Goal: Use online tool/utility: Utilize a website feature to perform a specific function

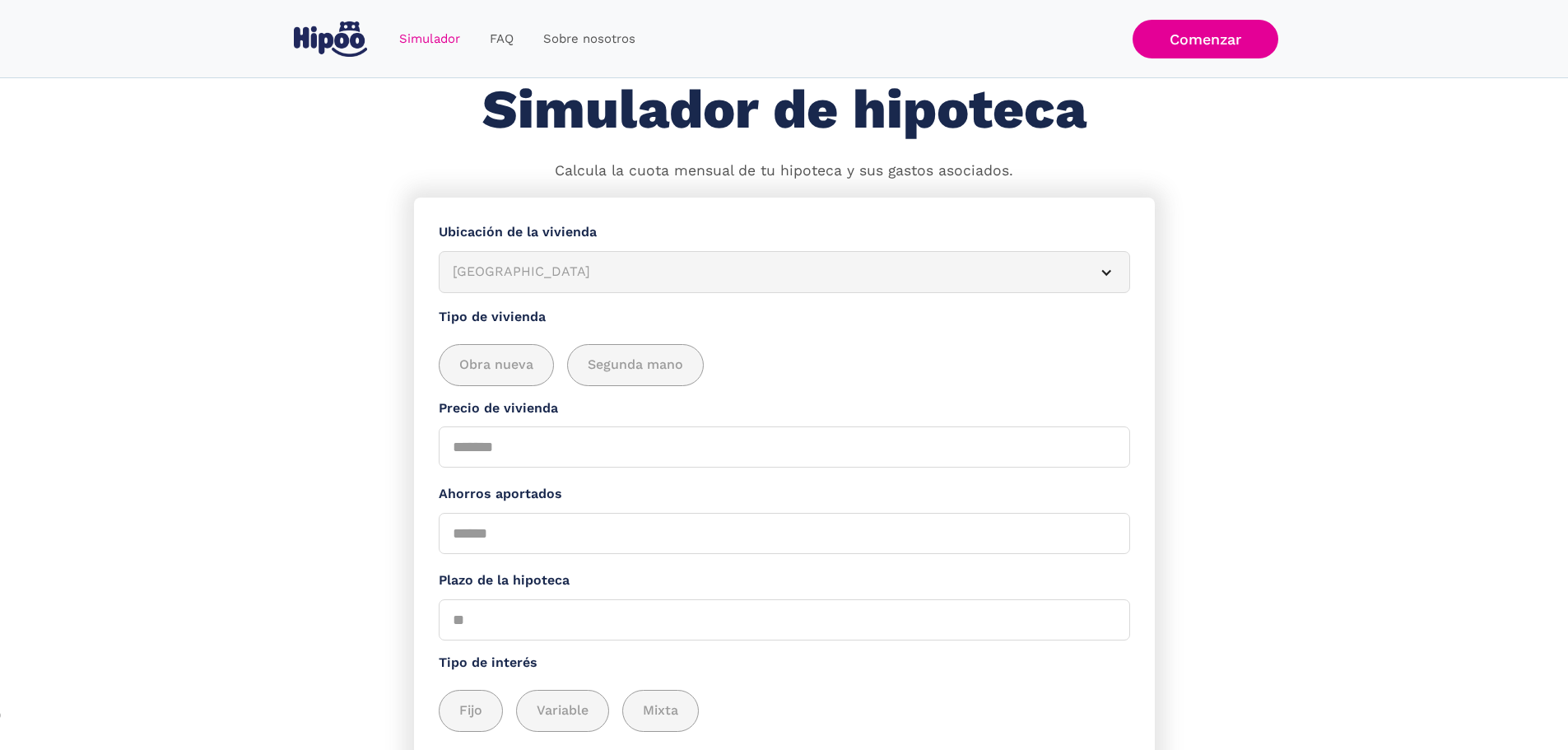
scroll to position [82, 0]
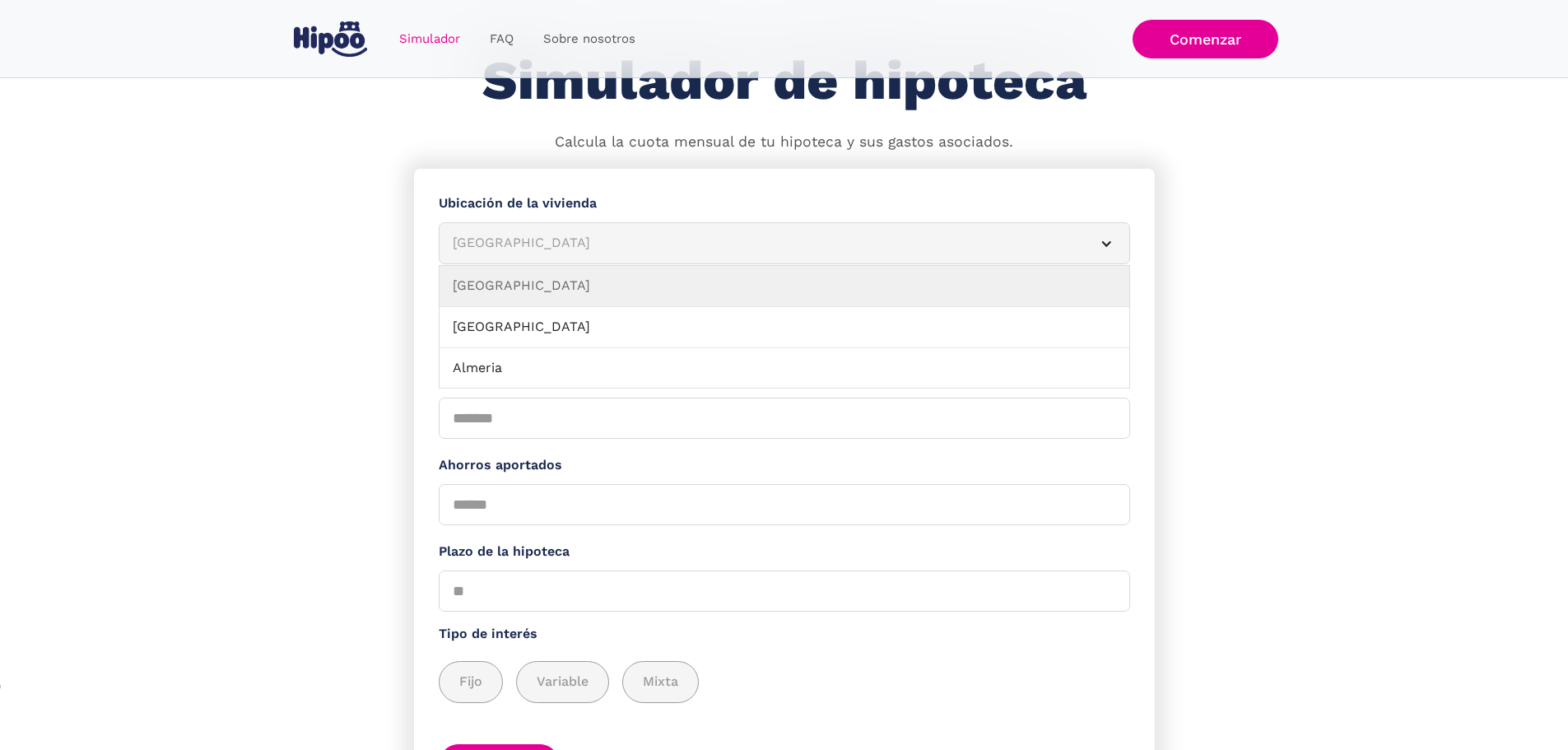
click at [545, 254] on div "[GEOGRAPHIC_DATA]" at bounding box center [765, 243] width 624 height 21
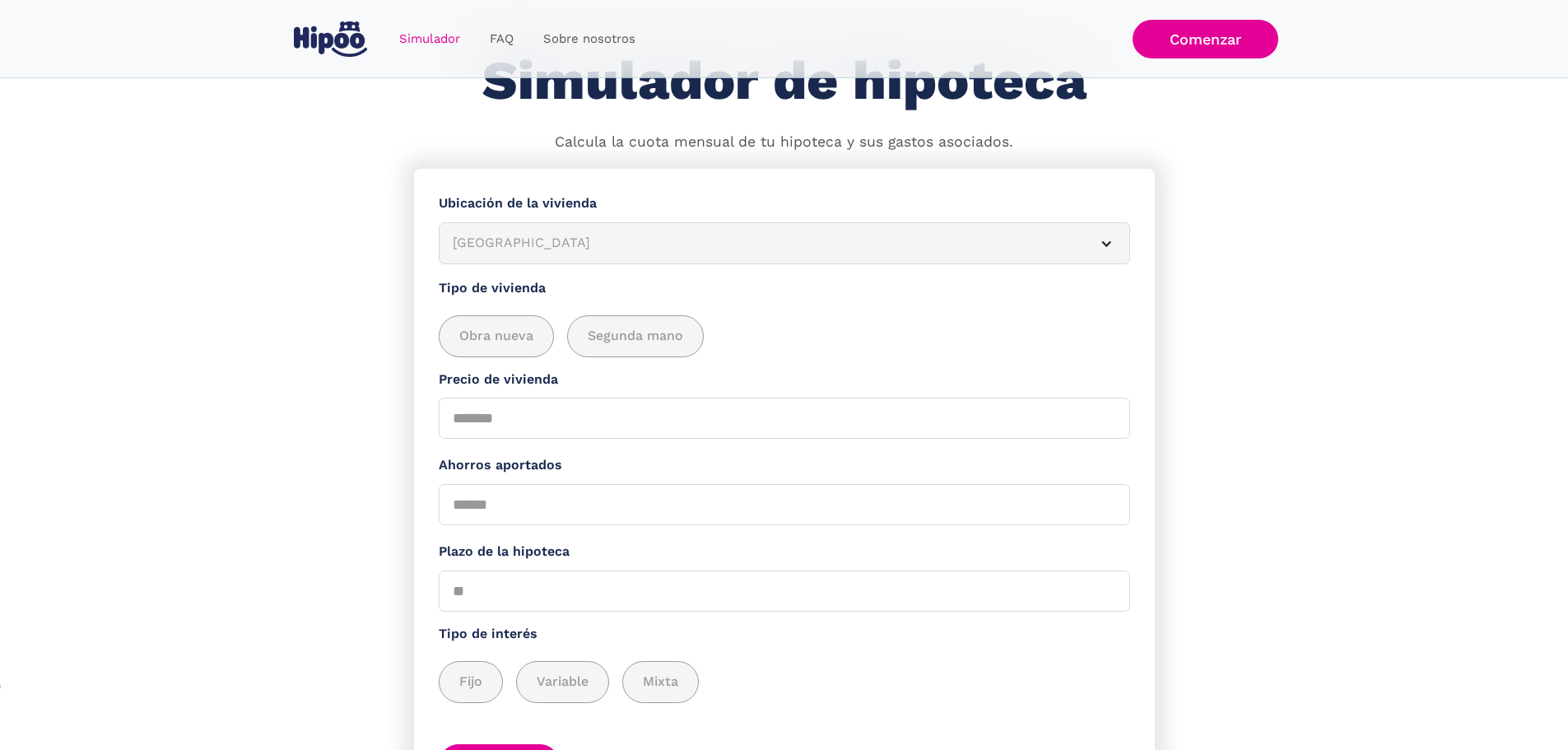
click at [619, 251] on div "[GEOGRAPHIC_DATA]" at bounding box center [765, 243] width 624 height 21
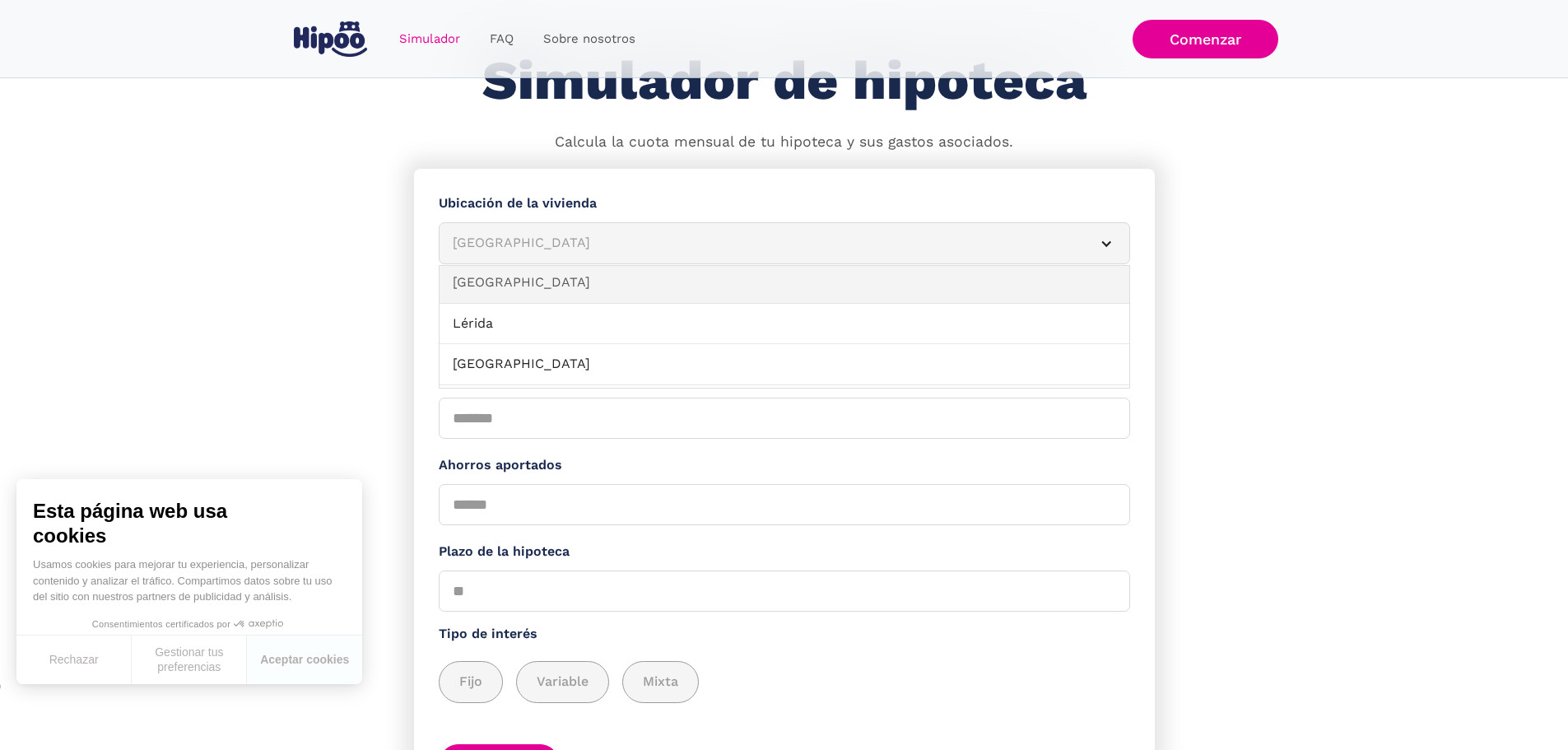
scroll to position [1070, 0]
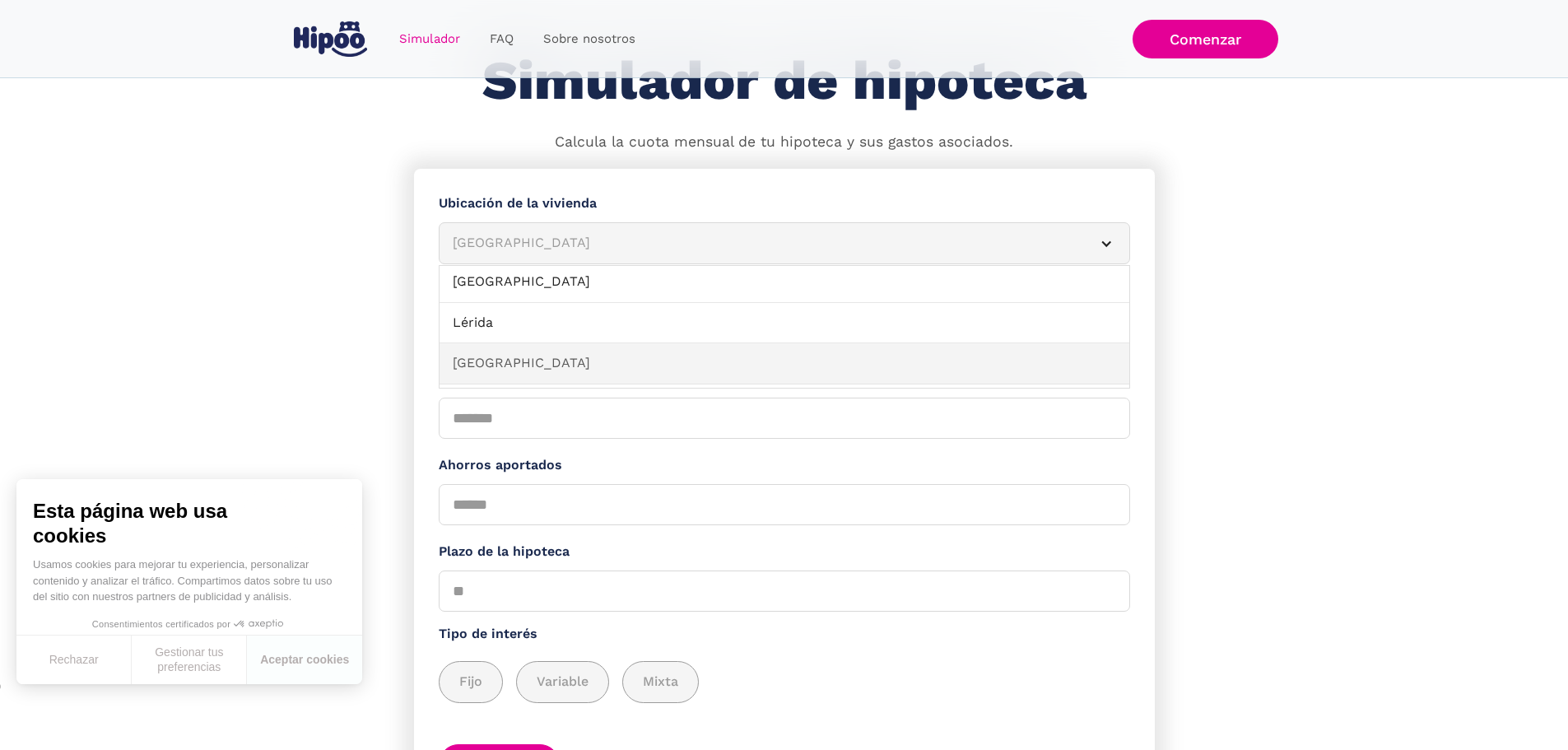
click at [610, 366] on link "[GEOGRAPHIC_DATA]" at bounding box center [784, 364] width 690 height 42
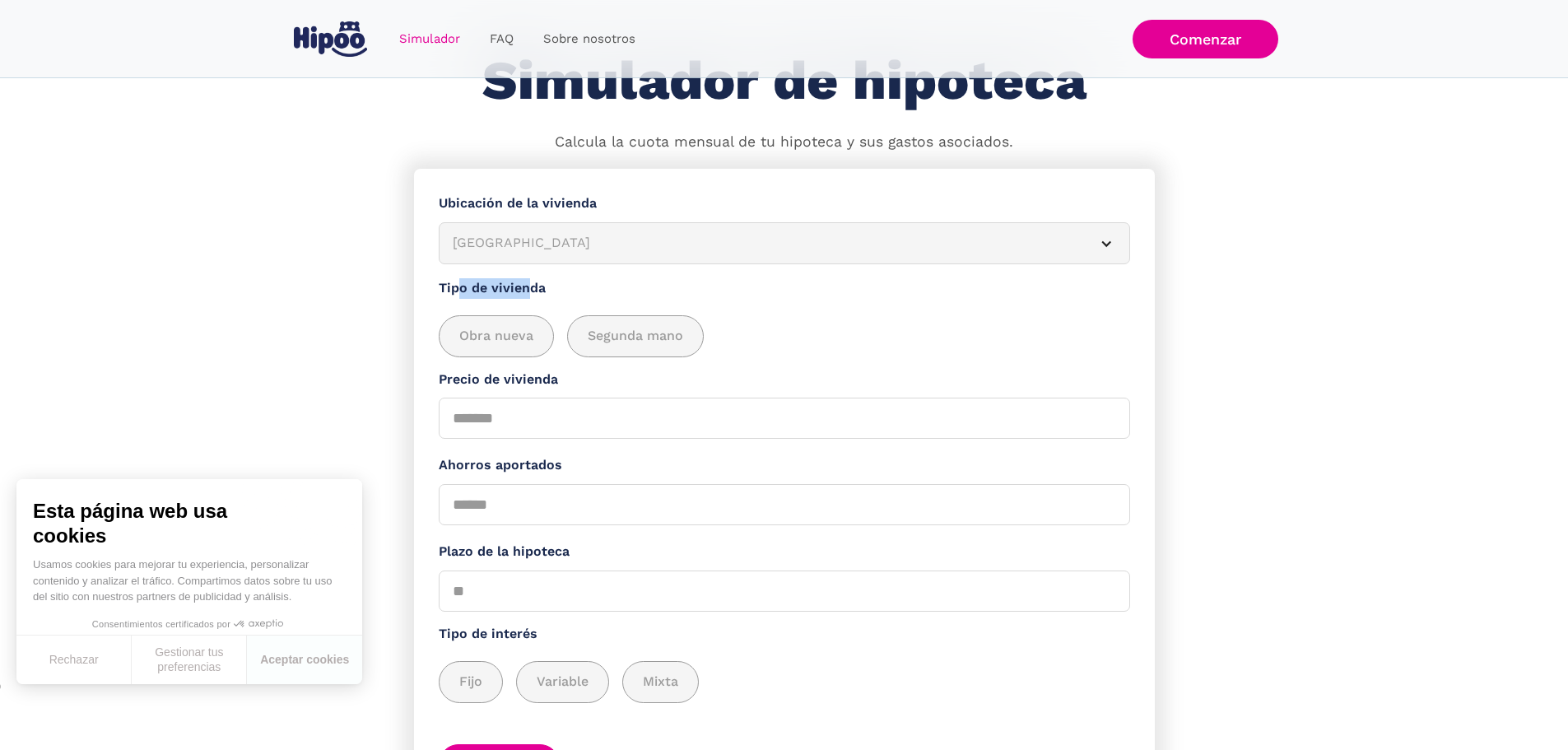
drag, startPoint x: 464, startPoint y: 293, endPoint x: 550, endPoint y: 299, distance: 86.2
click at [535, 298] on label "Tipo de vivienda" at bounding box center [784, 289] width 692 height 21
click at [550, 298] on label "Tipo de vivienda" at bounding box center [784, 289] width 692 height 21
click at [498, 333] on span "Obra nueva" at bounding box center [496, 336] width 74 height 21
click at [529, 429] on input "Precio de vivienda" at bounding box center [784, 418] width 692 height 42
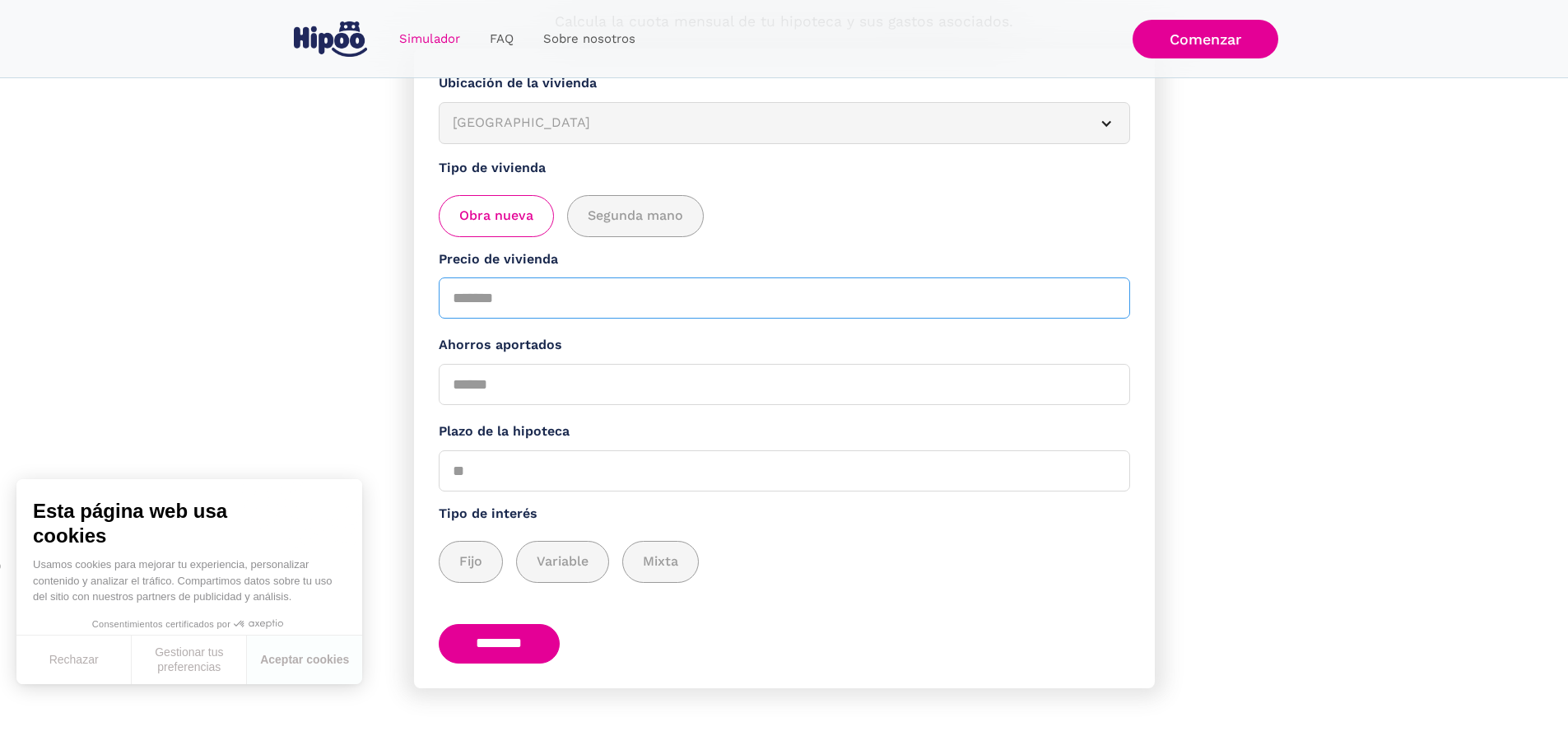
scroll to position [219, 0]
click at [301, 654] on button "Aceptar cookies" at bounding box center [304, 659] width 116 height 48
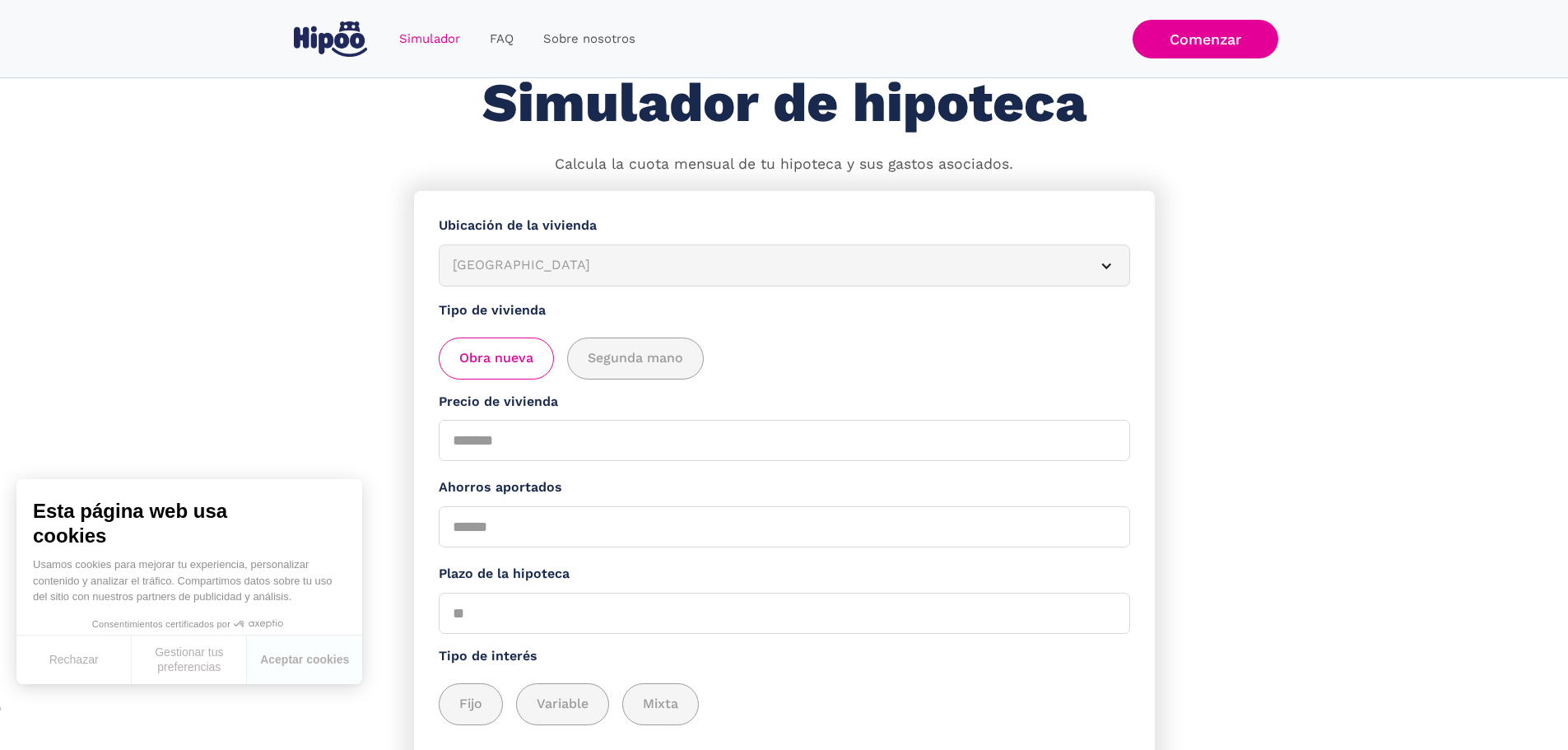
scroll to position [54, 0]
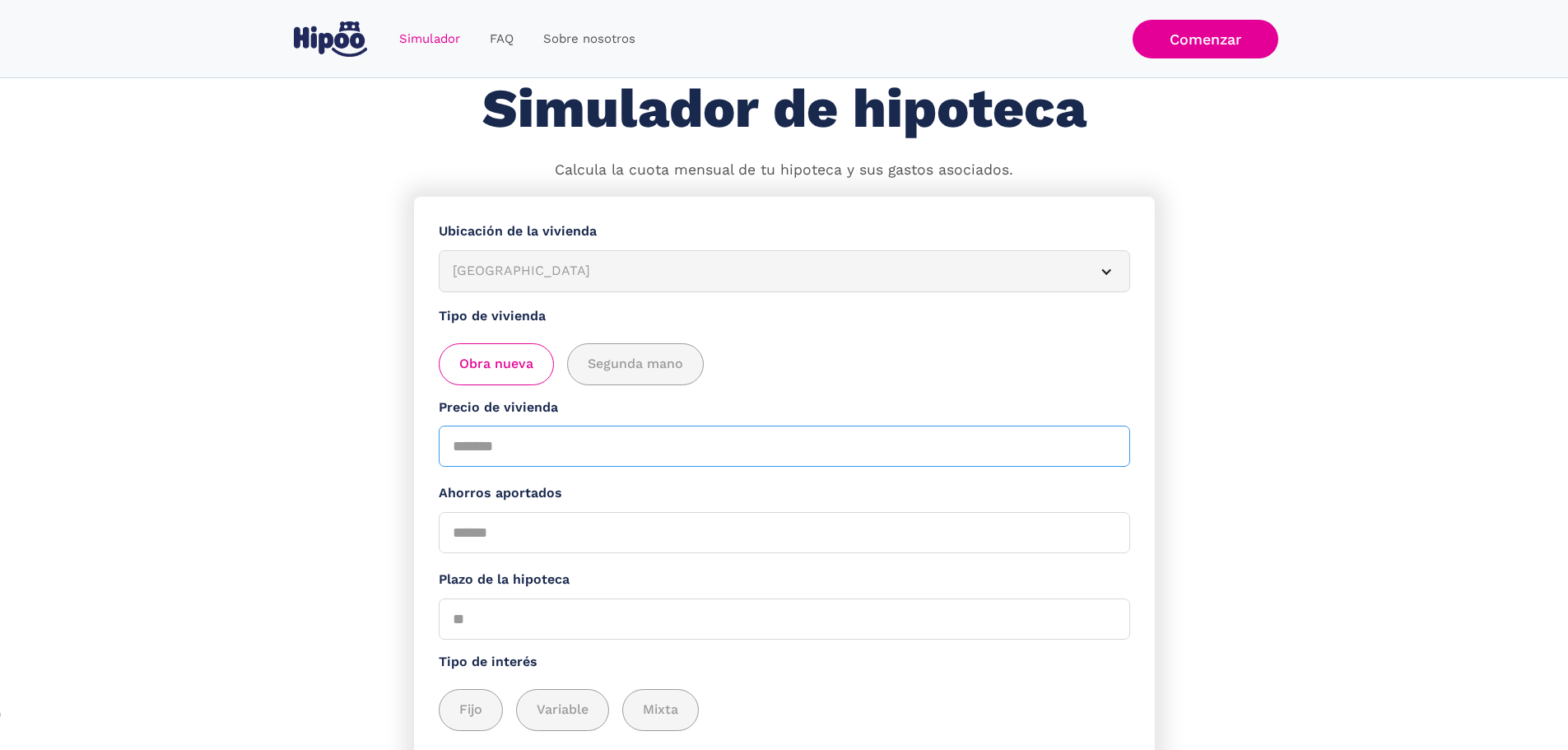
click at [492, 442] on input "Precio de vivienda" at bounding box center [784, 447] width 692 height 42
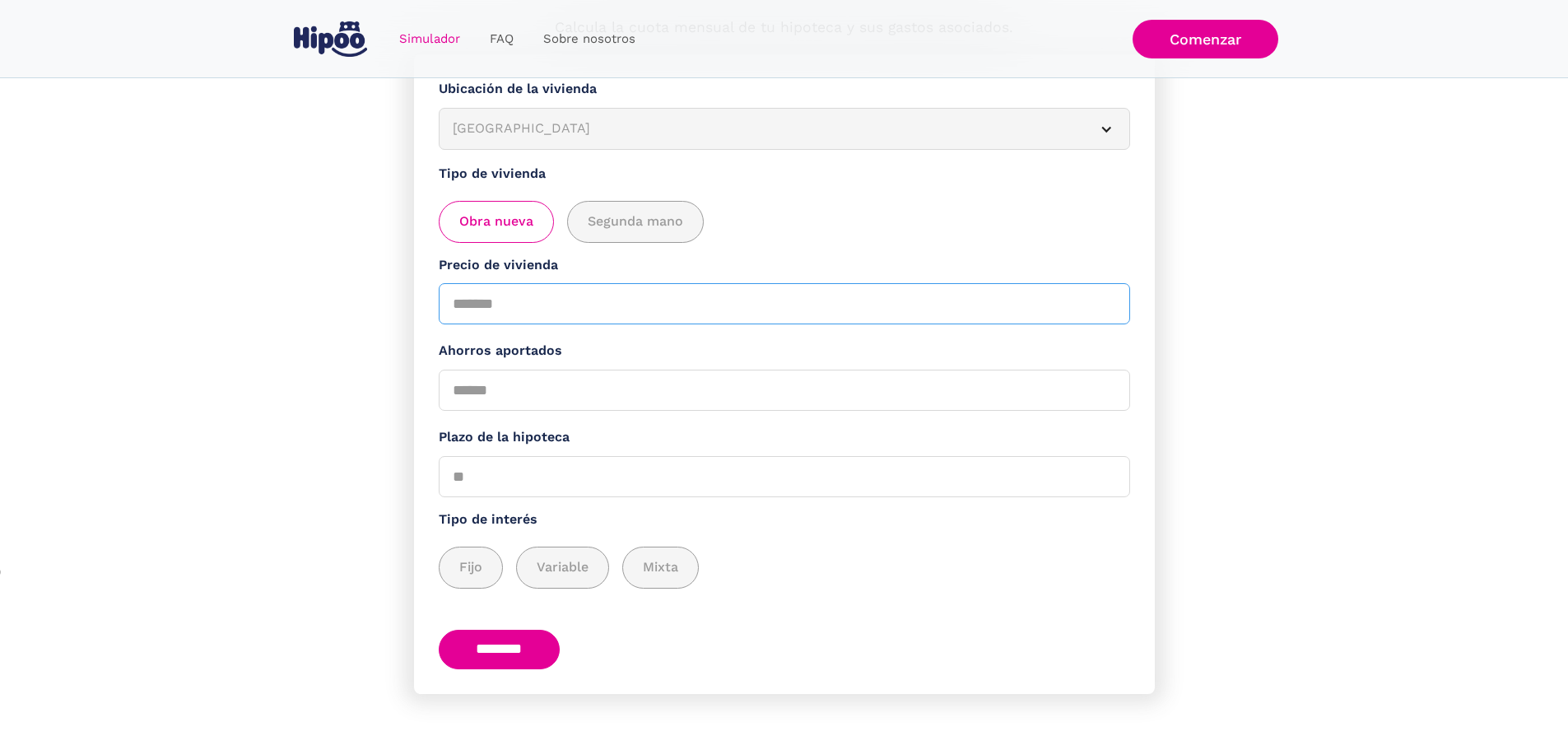
scroll to position [219, 0]
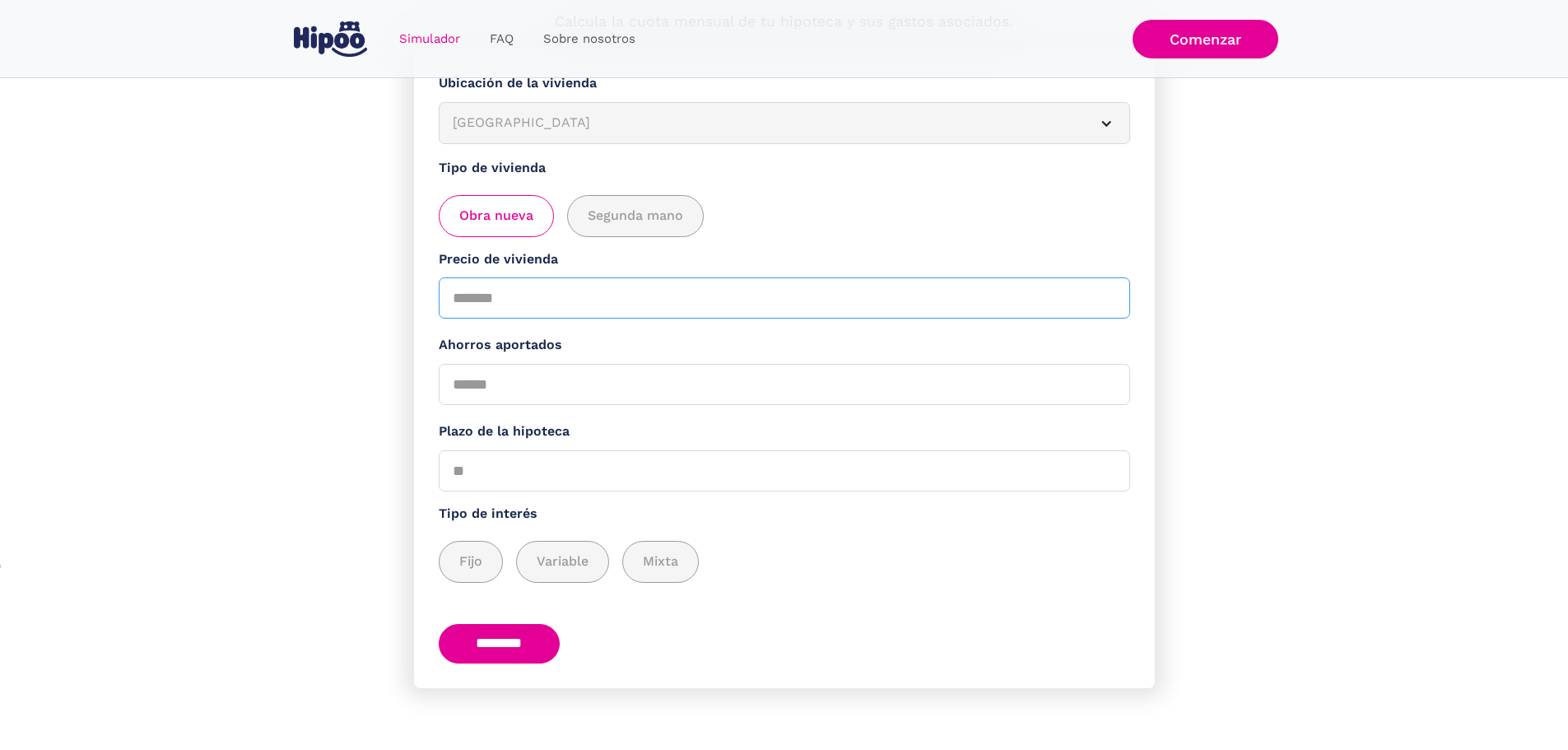
type input "******"
click at [516, 383] on input "Ahorros aportados" at bounding box center [784, 384] width 692 height 42
type input "*****"
click at [573, 451] on input "Plazo de la hipoteca" at bounding box center [784, 471] width 692 height 42
type input "**"
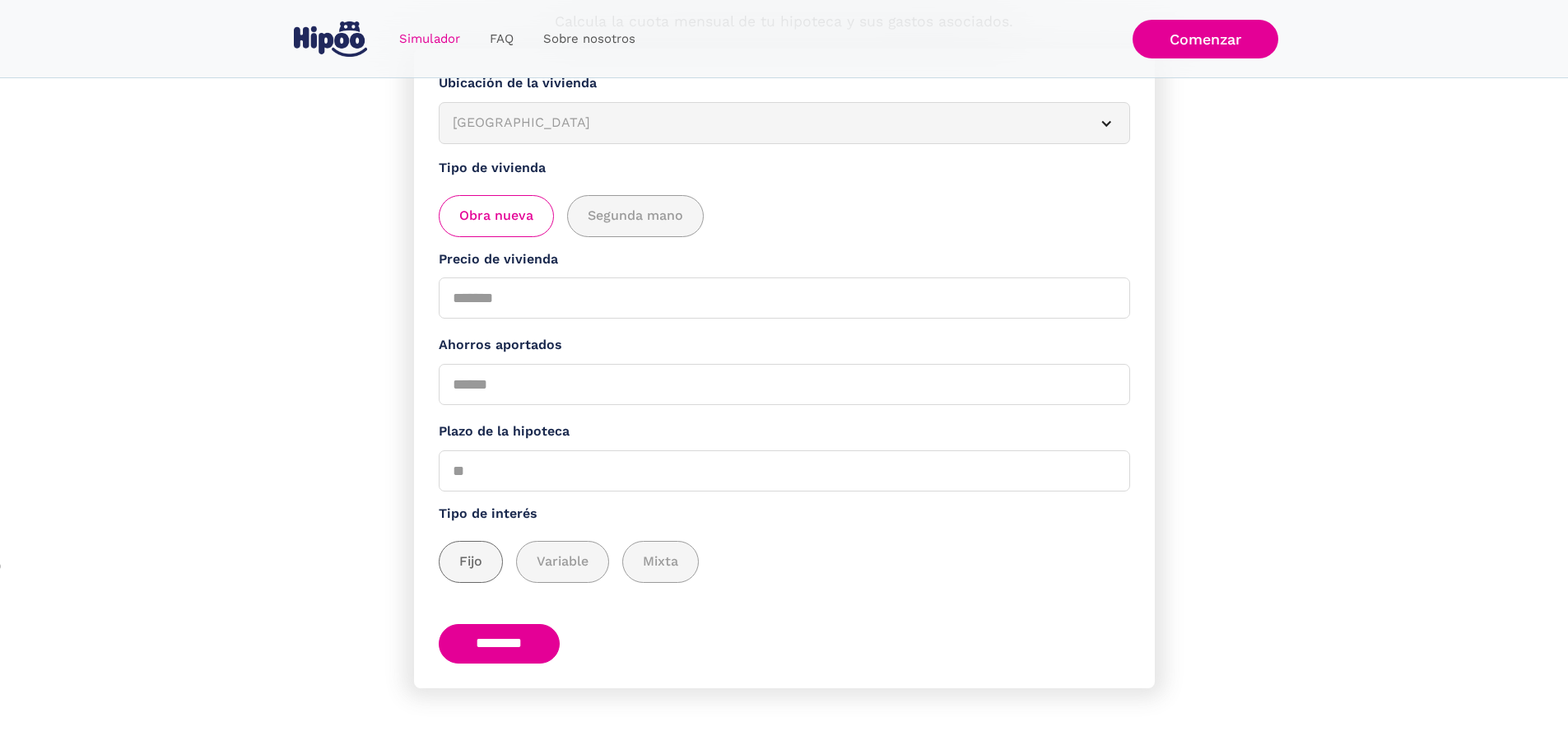
click at [457, 555] on div "add_description_here" at bounding box center [470, 561] width 62 height 41
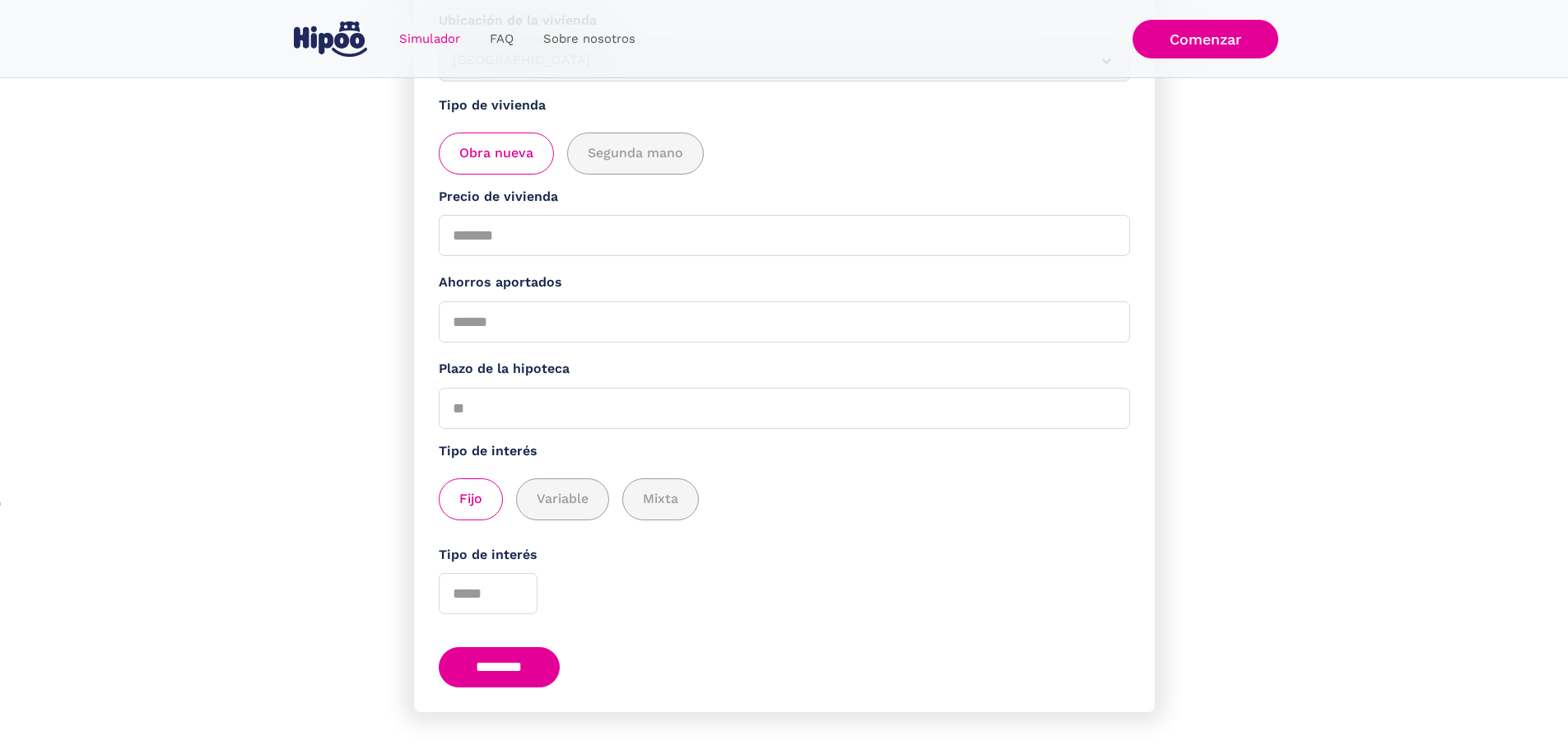
scroll to position [305, 0]
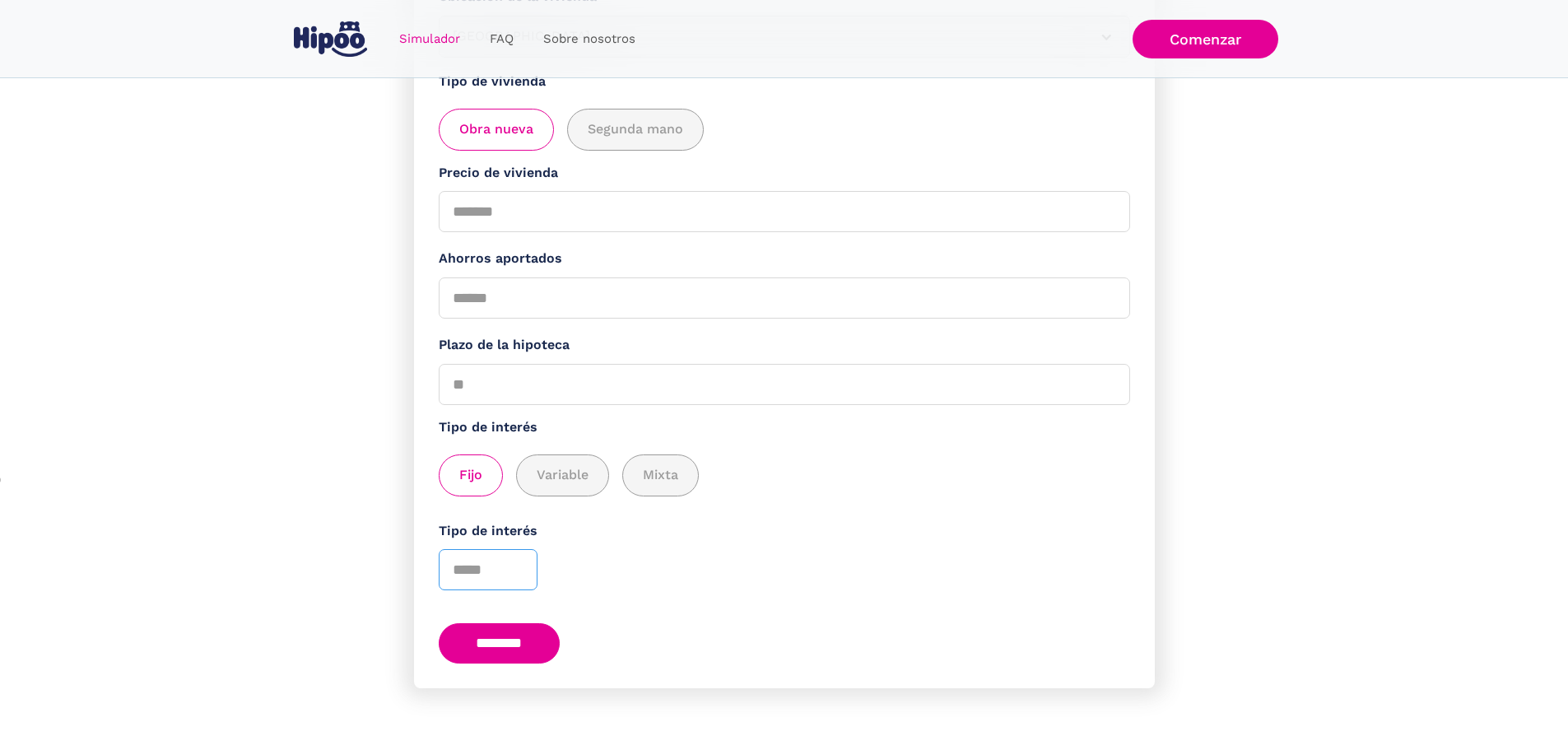
click at [526, 558] on input "*" at bounding box center [488, 570] width 99 height 42
type input "*"
click at [526, 558] on input "*" at bounding box center [488, 570] width 99 height 42
click at [567, 474] on span "Variable" at bounding box center [562, 475] width 51 height 21
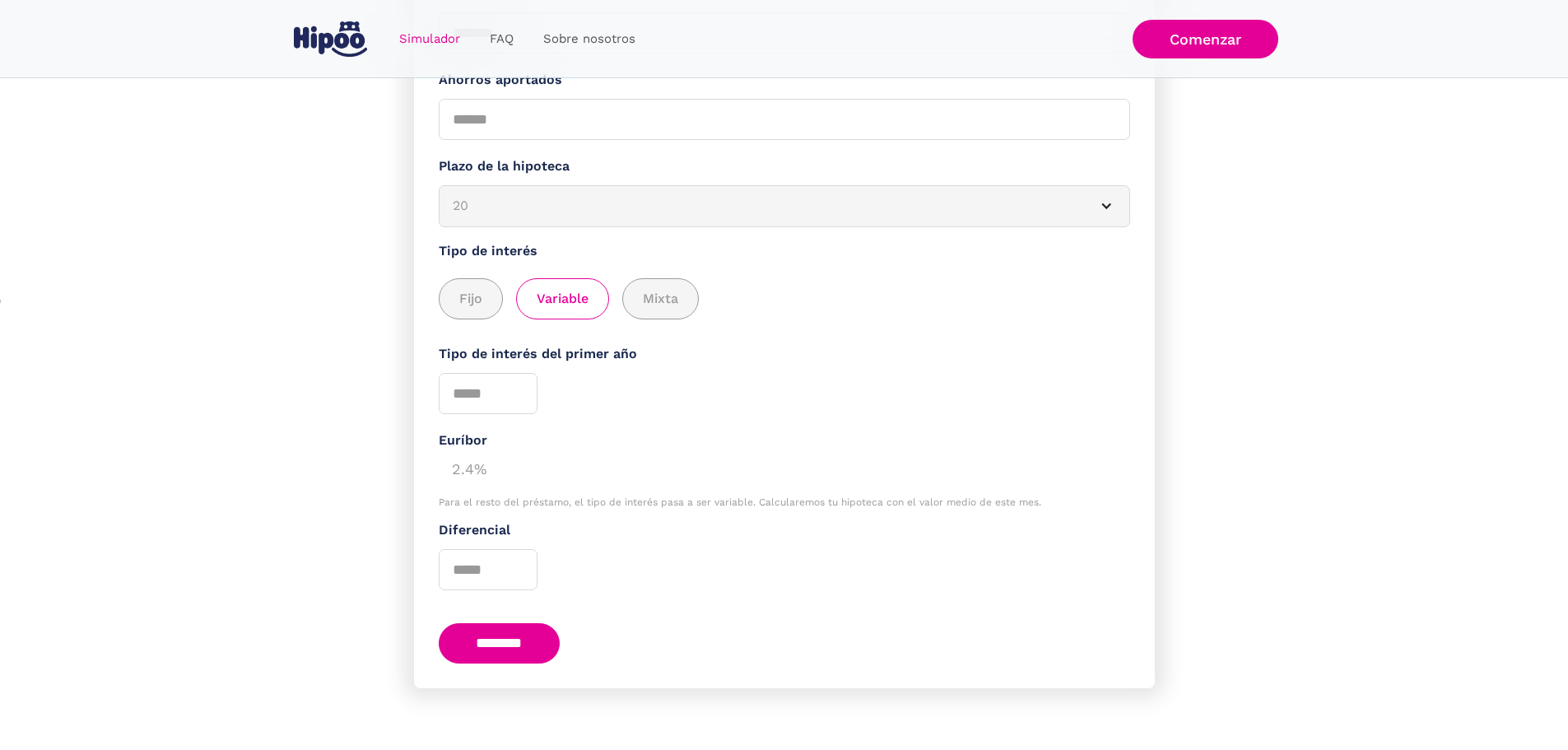
scroll to position [484, 0]
click at [486, 454] on div "2.4%" at bounding box center [784, 467] width 692 height 33
click at [528, 560] on input "*" at bounding box center [488, 570] width 99 height 42
type input "*"
click at [527, 560] on input "*" at bounding box center [488, 570] width 99 height 42
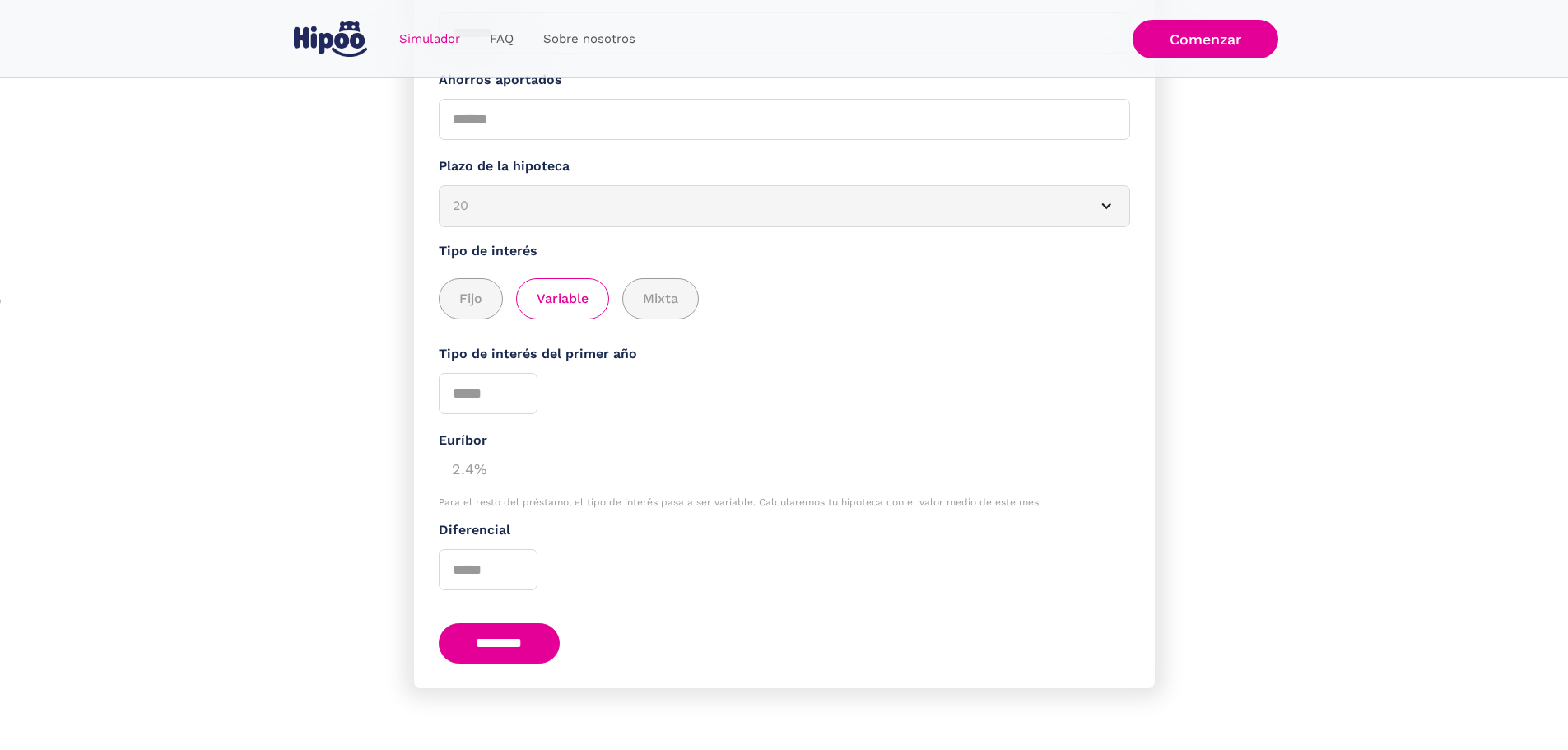
click at [619, 496] on div "Para el resto del préstamo, el tipo de interés pasa a ser variable. Calcularemo…" at bounding box center [784, 502] width 692 height 12
click at [516, 392] on input "*" at bounding box center [488, 393] width 99 height 42
type input "*"
click at [526, 392] on input "*" at bounding box center [488, 393] width 99 height 42
click at [526, 565] on input "*" at bounding box center [488, 570] width 99 height 42
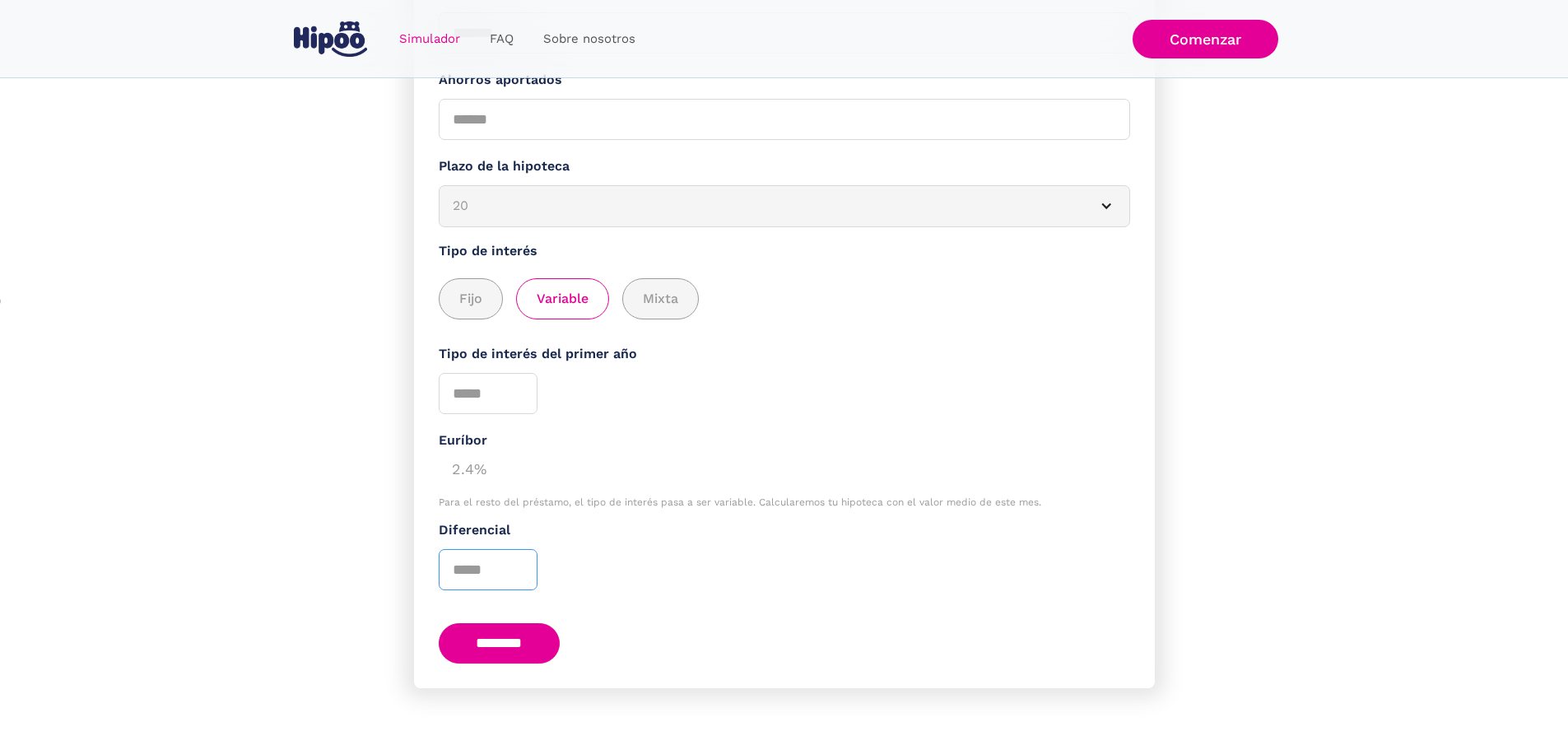
click at [526, 565] on input "*" at bounding box center [488, 570] width 99 height 42
click at [526, 550] on input "*" at bounding box center [488, 570] width 99 height 42
click at [522, 553] on input "*" at bounding box center [488, 570] width 99 height 42
click at [522, 554] on input "*" at bounding box center [488, 570] width 99 height 42
click at [526, 556] on input "*" at bounding box center [488, 570] width 99 height 42
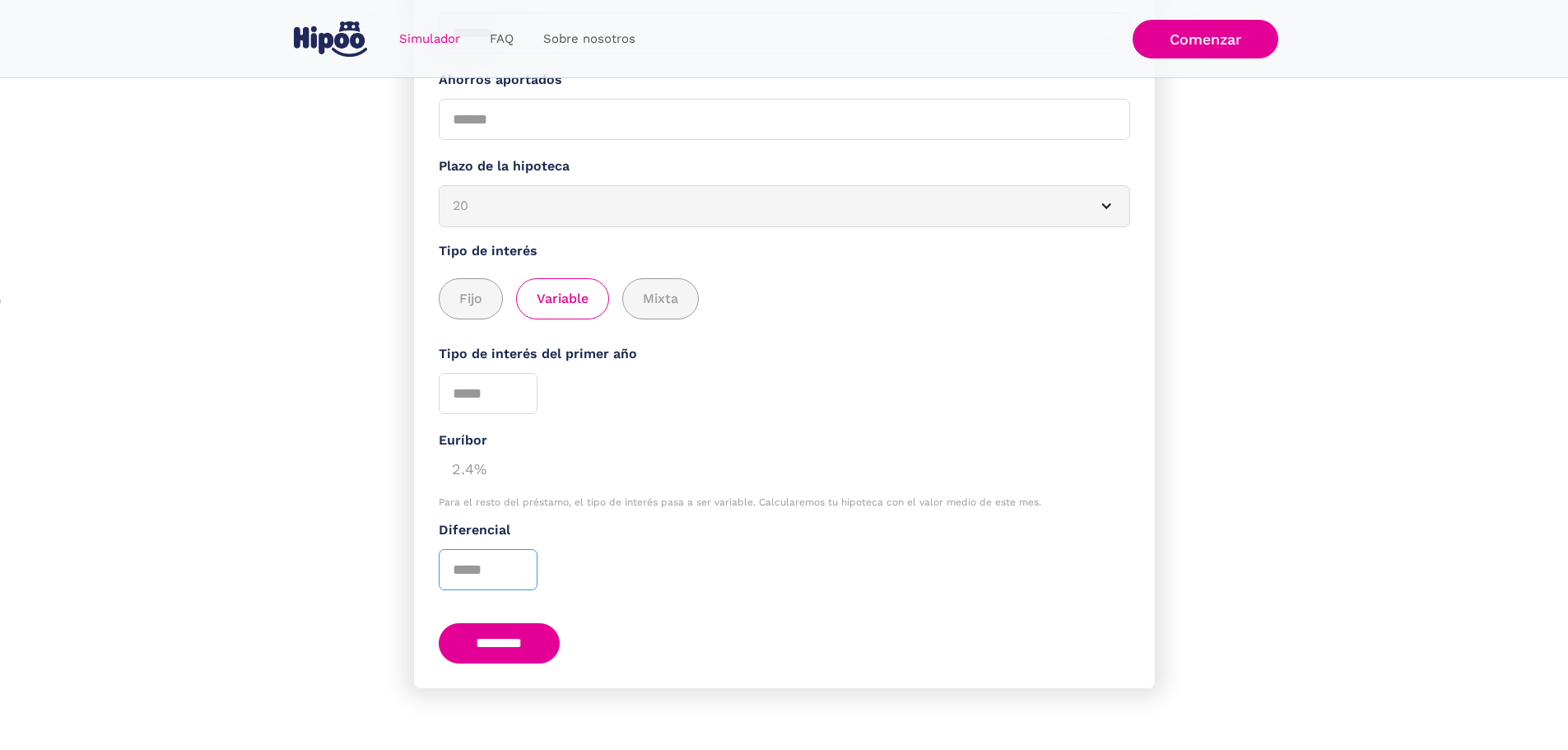
click at [531, 561] on input "*" at bounding box center [488, 570] width 99 height 42
click at [525, 566] on input "*" at bounding box center [488, 570] width 99 height 42
type input "*"
click at [525, 566] on input "*" at bounding box center [488, 570] width 99 height 42
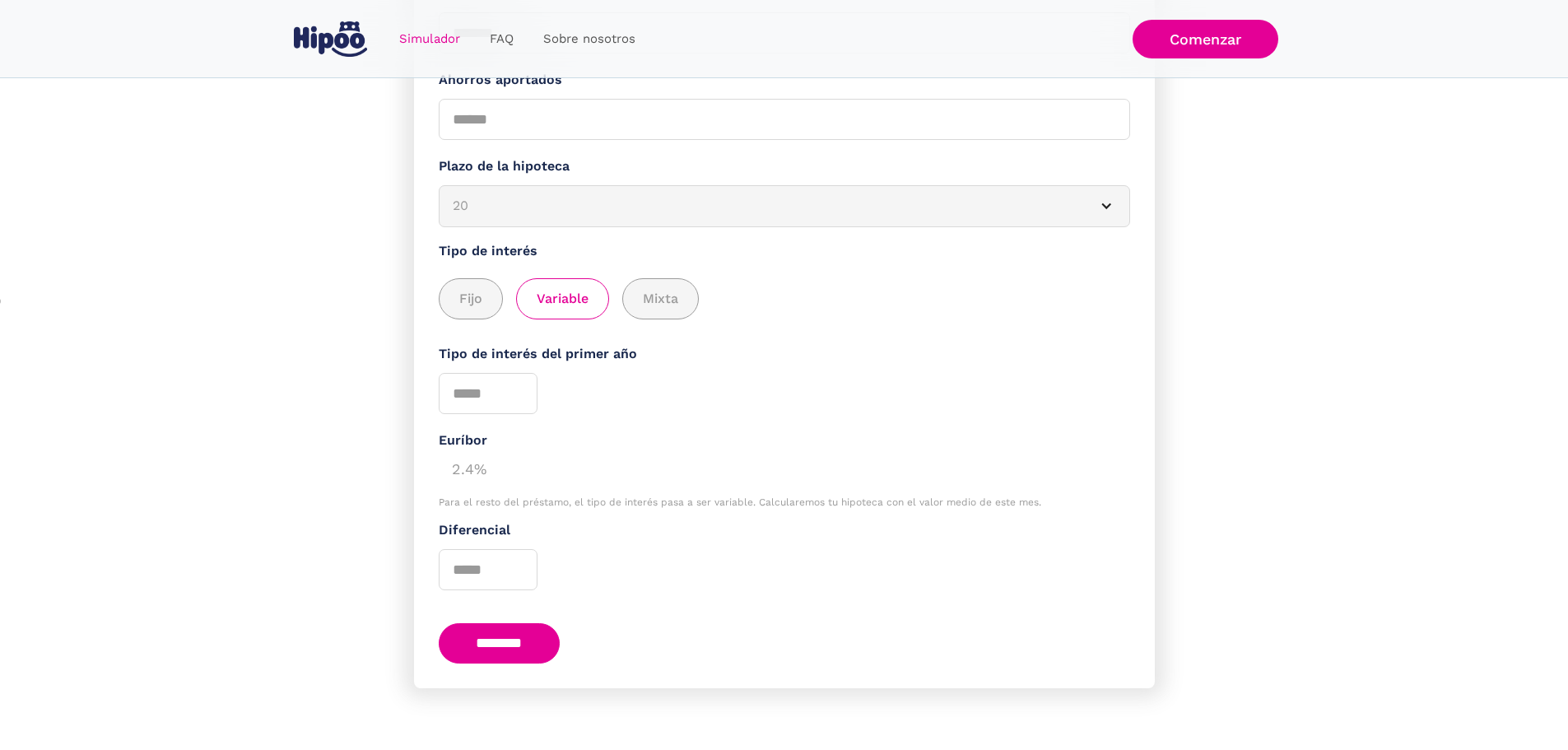
click at [519, 628] on input "********" at bounding box center [499, 643] width 122 height 41
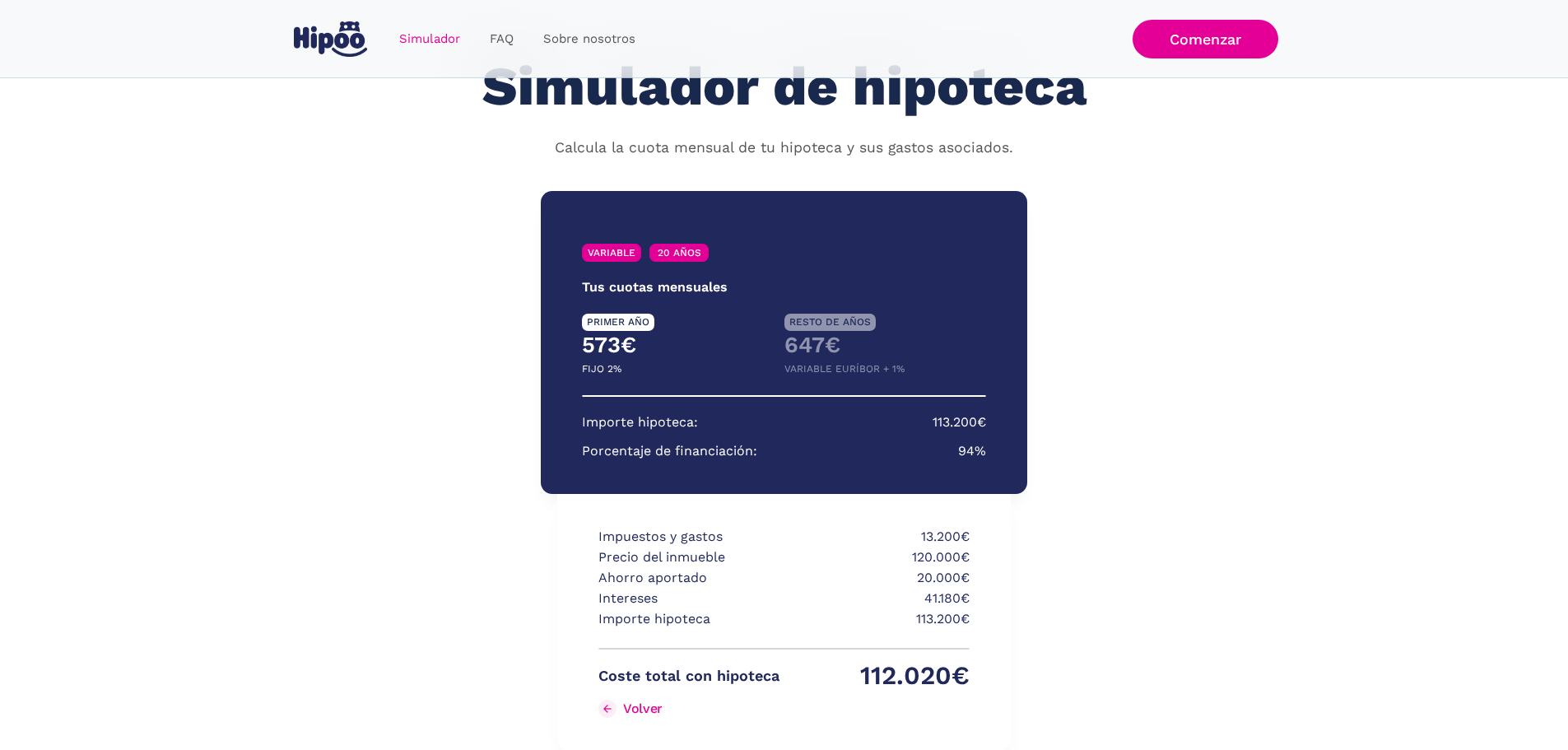
scroll to position [159, 0]
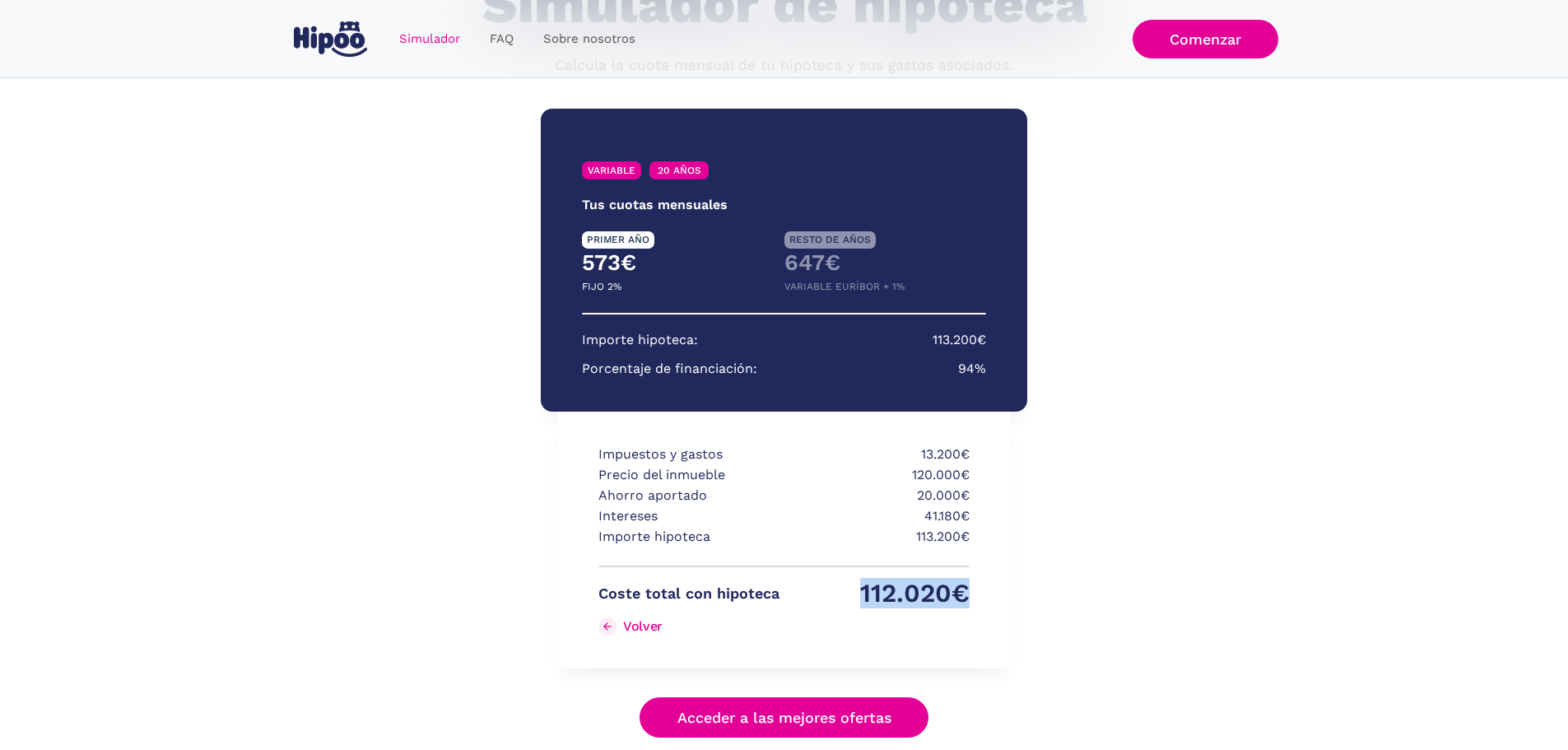
drag, startPoint x: 865, startPoint y: 590, endPoint x: 972, endPoint y: 577, distance: 107.8
click at [972, 577] on div "Impuestos y gastos 13.200€ Precio del inmueble 120.000€ Ahorro aportado 20.000€…" at bounding box center [784, 541] width 453 height 257
click at [1015, 583] on div "VARIABLE 20 AÑOS Tus cuotas mensuales PRIMER AÑO RESTO DE AÑOS 573€ 647€ FIJO 2…" at bounding box center [784, 422] width 486 height 661
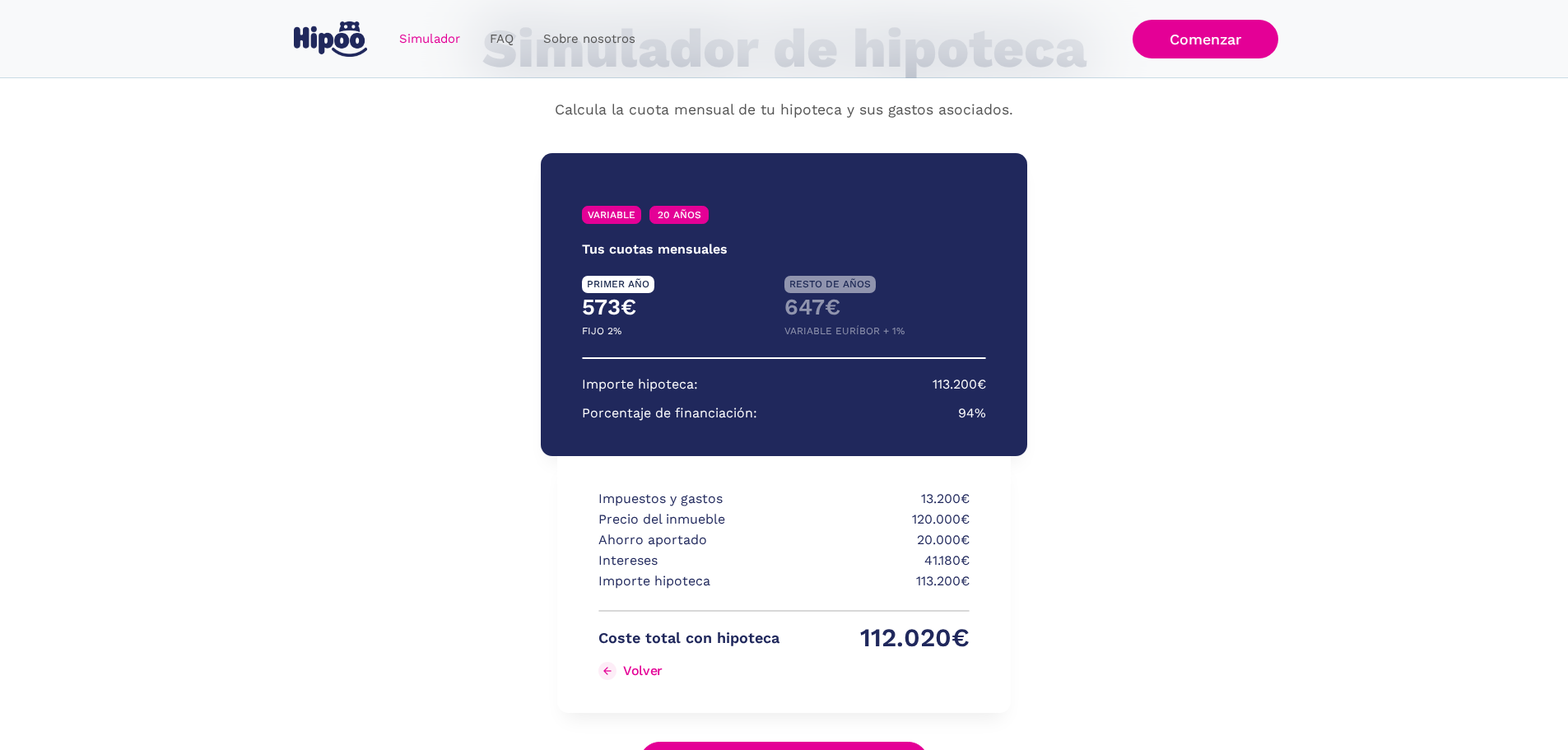
scroll to position [76, 0]
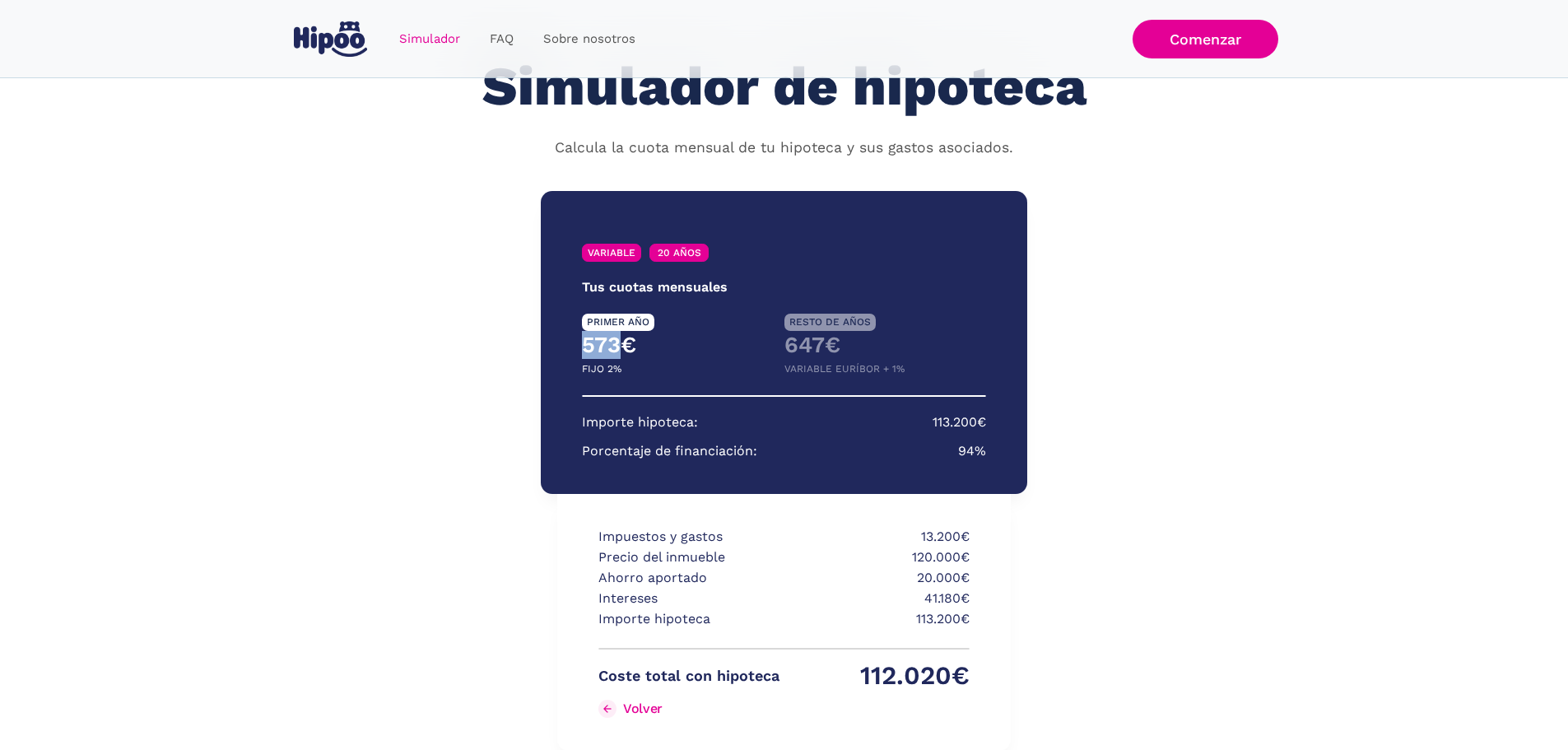
drag, startPoint x: 587, startPoint y: 342, endPoint x: 626, endPoint y: 345, distance: 39.1
click at [624, 345] on h4 "573€" at bounding box center [683, 345] width 203 height 28
drag, startPoint x: 777, startPoint y: 338, endPoint x: 838, endPoint y: 346, distance: 61.5
click at [838, 346] on div "PRIMER AÑO RESTO DE AÑOS 573€ 647€ FIJO 2% VARIABLE EURÍBOR + 1%" at bounding box center [784, 346] width 404 height 65
click at [874, 347] on h4 "647€" at bounding box center [885, 345] width 203 height 28
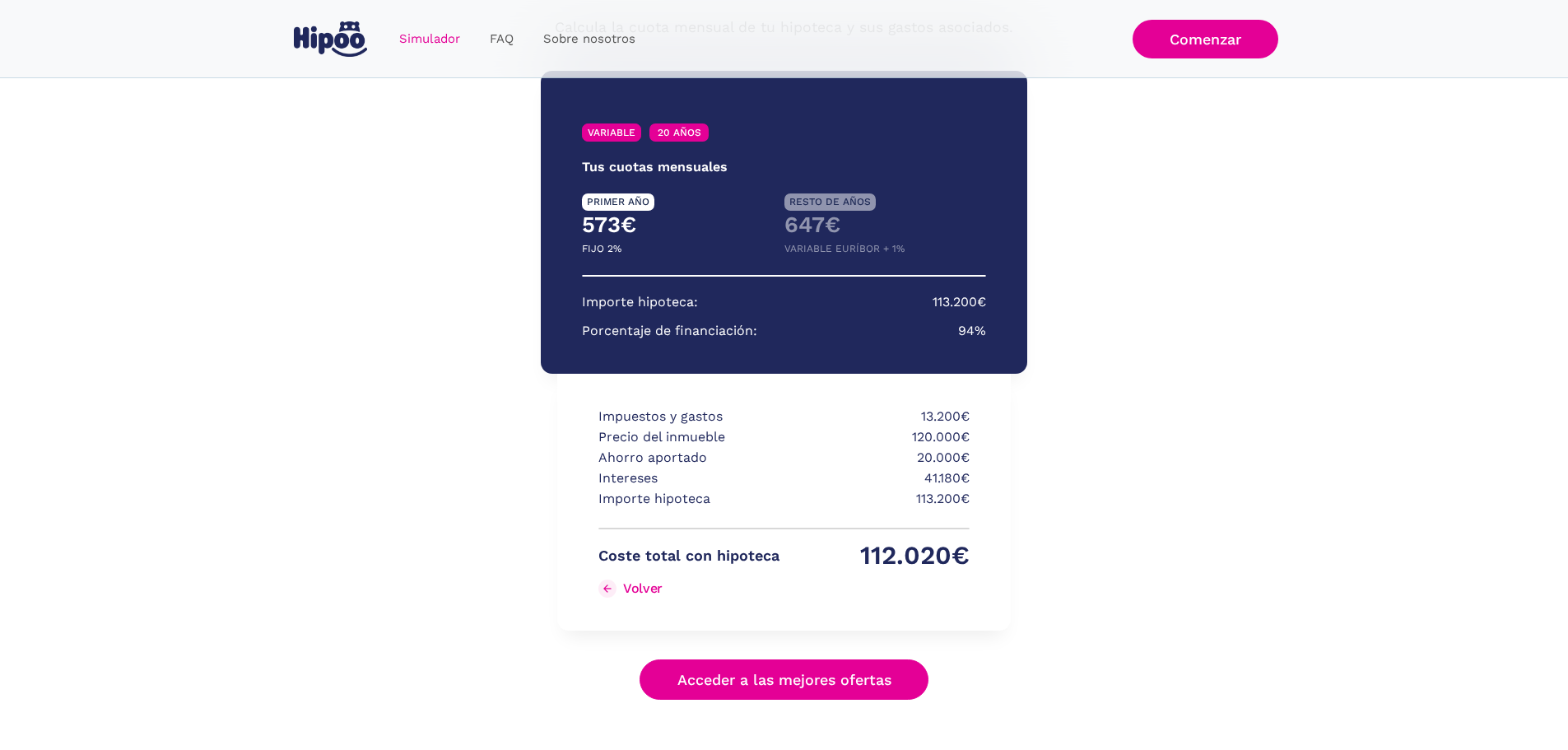
scroll to position [159, 0]
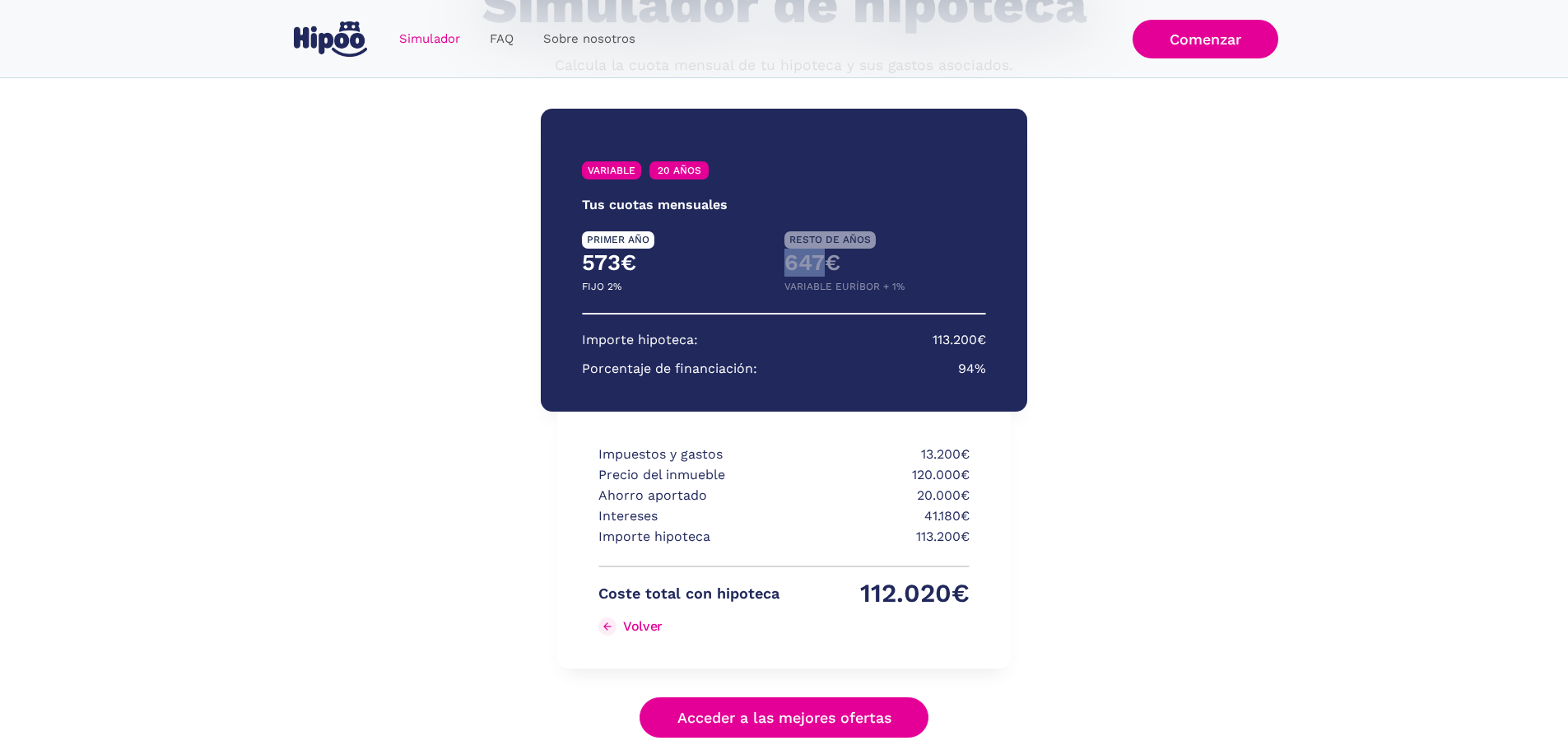
drag, startPoint x: 780, startPoint y: 259, endPoint x: 822, endPoint y: 259, distance: 42.0
click at [822, 259] on div "PRIMER AÑO RESTO DE AÑOS 573€ 647€ FIJO 2% VARIABLE EURÍBOR + 1%" at bounding box center [784, 264] width 404 height 65
click at [787, 273] on h4 "647€" at bounding box center [885, 263] width 203 height 28
drag, startPoint x: 787, startPoint y: 258, endPoint x: 820, endPoint y: 268, distance: 34.5
click at [820, 268] on h4 "647€" at bounding box center [885, 263] width 203 height 28
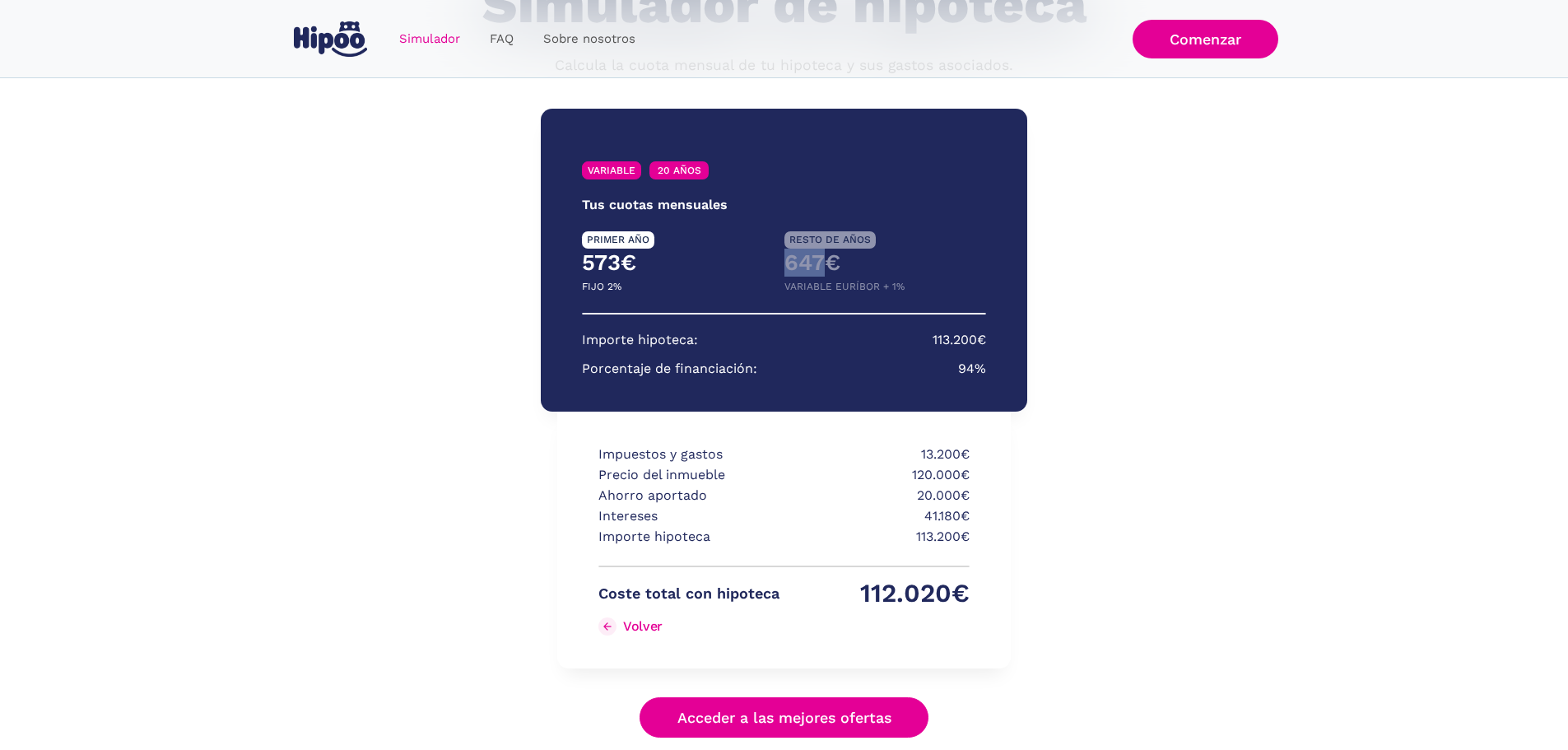
click at [785, 269] on h4 "647€" at bounding box center [885, 263] width 203 height 28
drag, startPoint x: 781, startPoint y: 267, endPoint x: 822, endPoint y: 272, distance: 41.3
click at [826, 270] on div "PRIMER AÑO RESTO DE AÑOS 573€ 647€ FIJO 2% VARIABLE EURÍBOR + 1%" at bounding box center [784, 264] width 404 height 65
click at [785, 257] on h4 "647€" at bounding box center [885, 263] width 203 height 28
drag, startPoint x: 796, startPoint y: 269, endPoint x: 830, endPoint y: 268, distance: 34.0
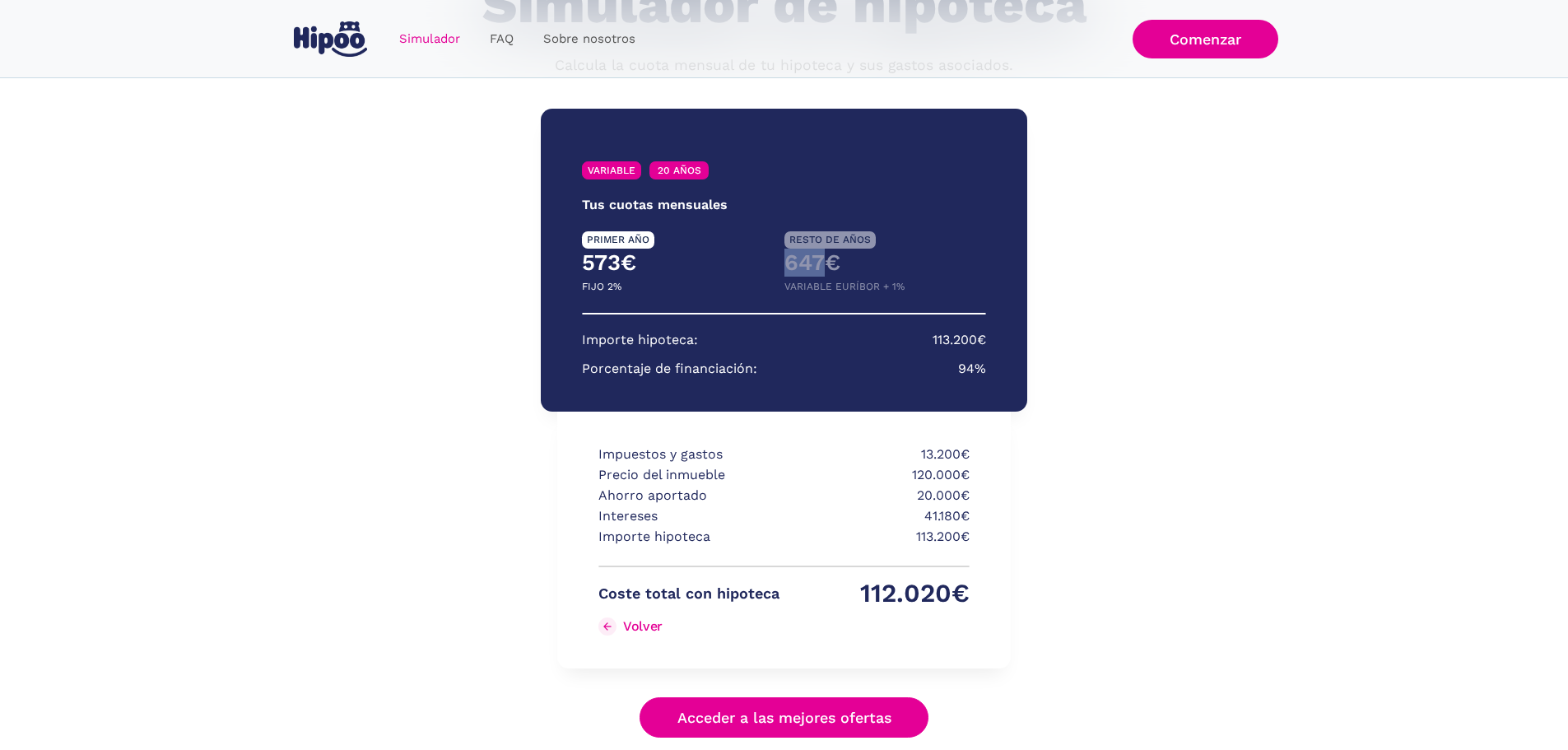
click at [830, 268] on div "PRIMER AÑO RESTO DE AÑOS 573€ 647€ FIJO 2% VARIABLE EURÍBOR + 1%" at bounding box center [784, 264] width 404 height 65
click at [827, 264] on h4 "647€" at bounding box center [885, 263] width 203 height 28
drag, startPoint x: 790, startPoint y: 266, endPoint x: 820, endPoint y: 264, distance: 30.1
click at [820, 264] on h4 "647€" at bounding box center [885, 263] width 203 height 28
click at [864, 287] on p "VARIABLE EURÍBOR + 1%" at bounding box center [845, 287] width 121 height 21
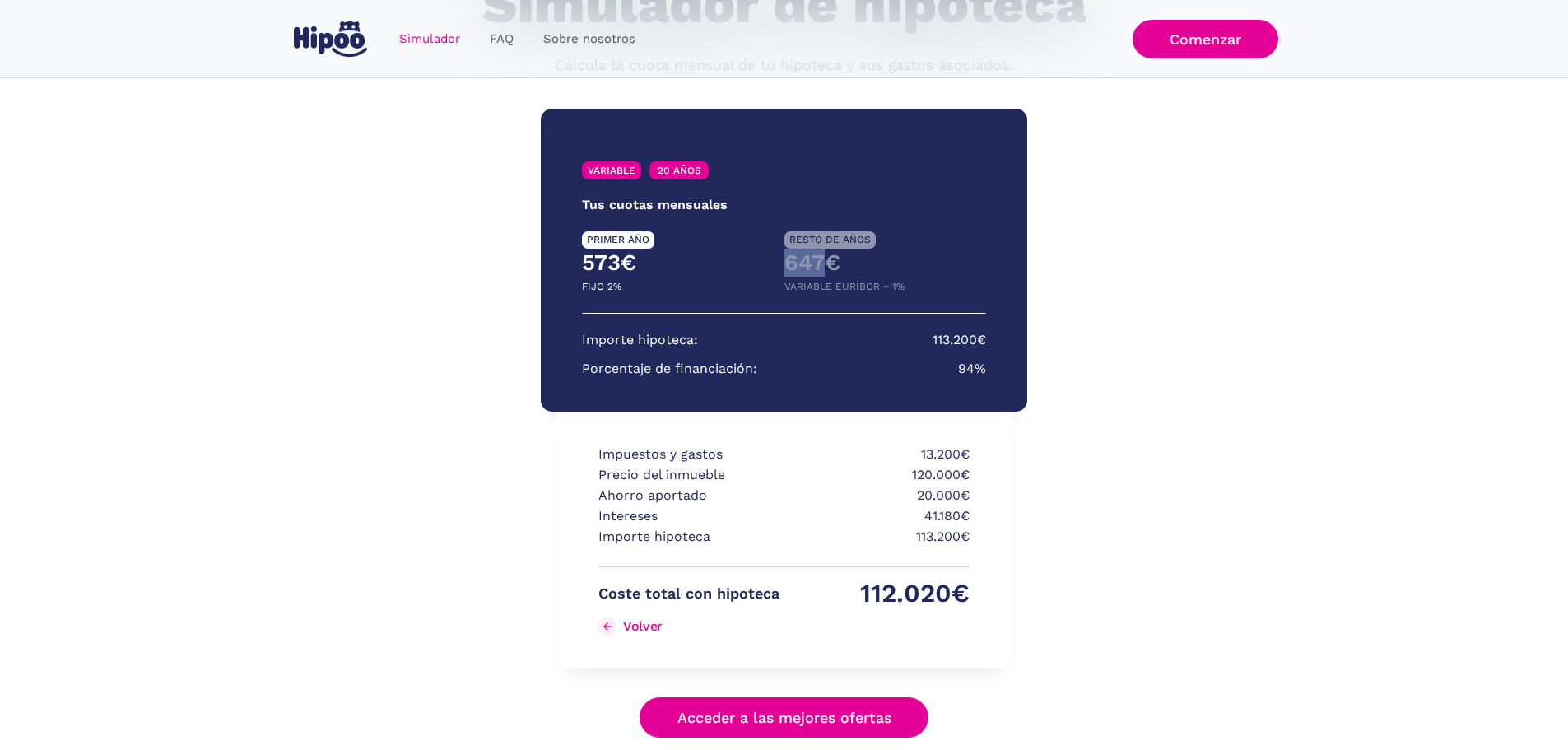
drag, startPoint x: 813, startPoint y: 261, endPoint x: 779, endPoint y: 259, distance: 34.1
click at [779, 259] on div "PRIMER AÑO RESTO DE AÑOS 573€ 647€ FIJO 2% VARIABLE EURÍBOR + 1%" at bounding box center [784, 264] width 404 height 65
click at [851, 269] on h4 "647€" at bounding box center [885, 263] width 203 height 28
